Goal: Navigation & Orientation: Go to known website

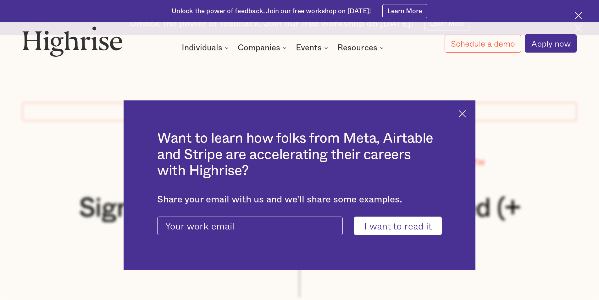
click at [579, 19] on img at bounding box center [578, 15] width 7 height 7
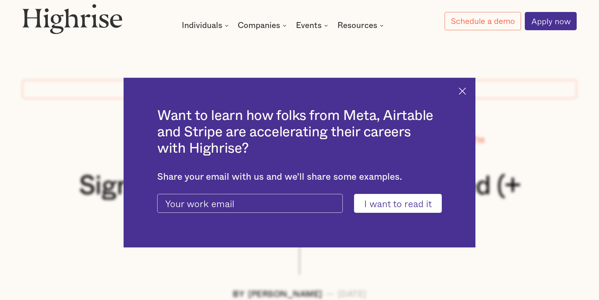
click at [466, 93] on img at bounding box center [462, 90] width 7 height 7
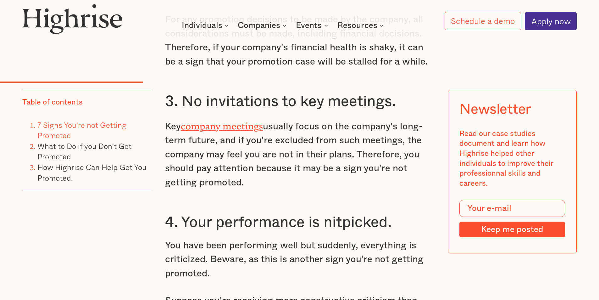
scroll to position [1886, 0]
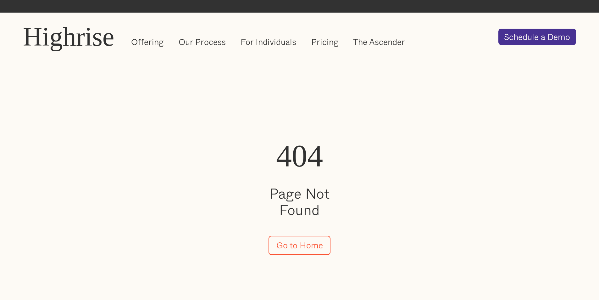
click at [90, 36] on div "Highrise" at bounding box center [68, 36] width 91 height 29
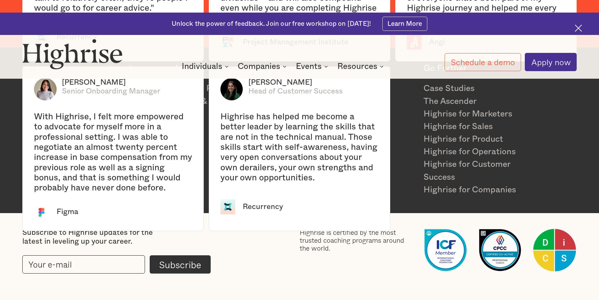
scroll to position [1512, 0]
